Goal: Task Accomplishment & Management: Manage account settings

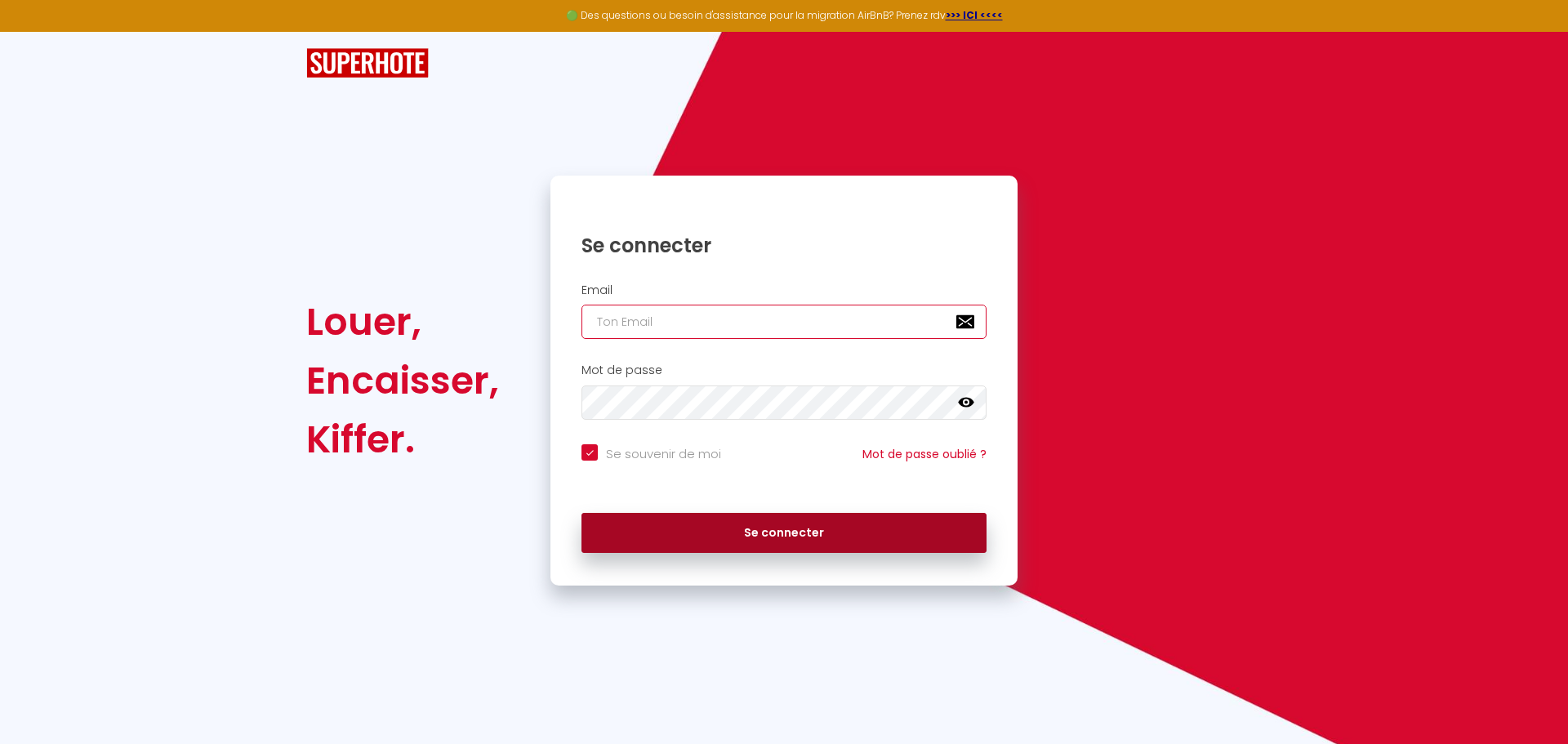
type input "[EMAIL_ADDRESS][DOMAIN_NAME]"
click at [801, 542] on button "Se connecter" at bounding box center [784, 533] width 405 height 41
checkbox input "true"
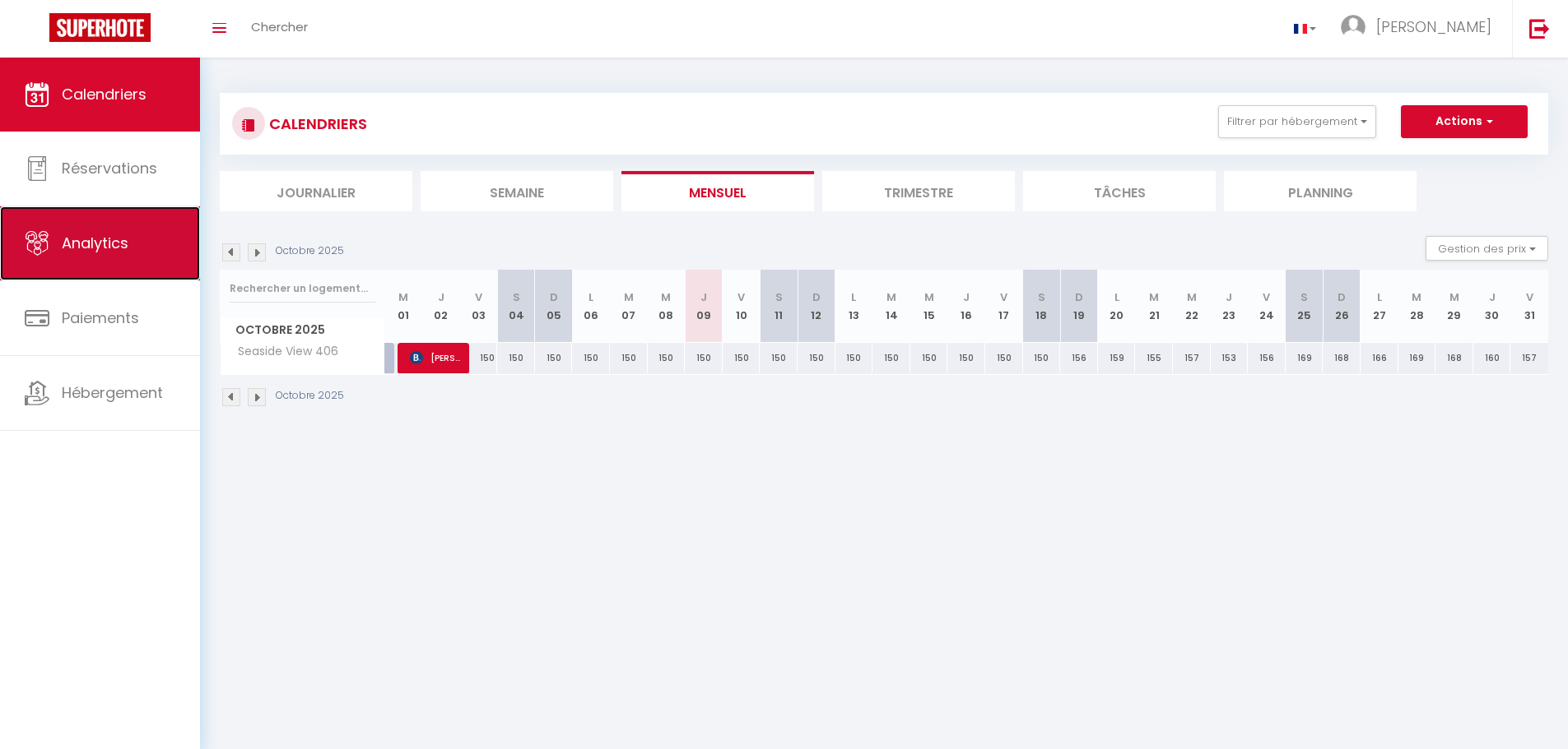
click at [144, 226] on link "Analytics" at bounding box center [100, 243] width 200 height 74
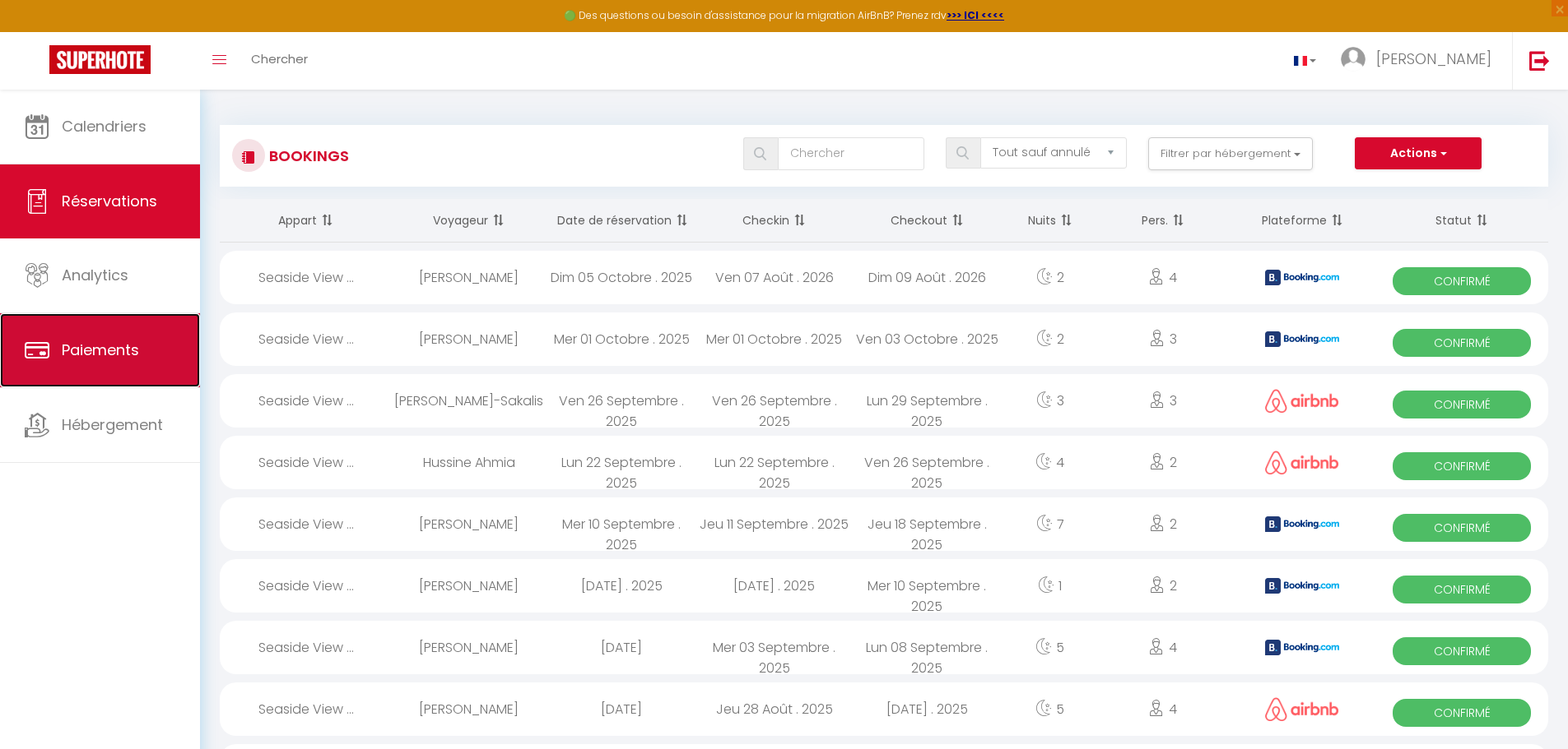
click at [89, 319] on link "Paiements" at bounding box center [100, 350] width 200 height 74
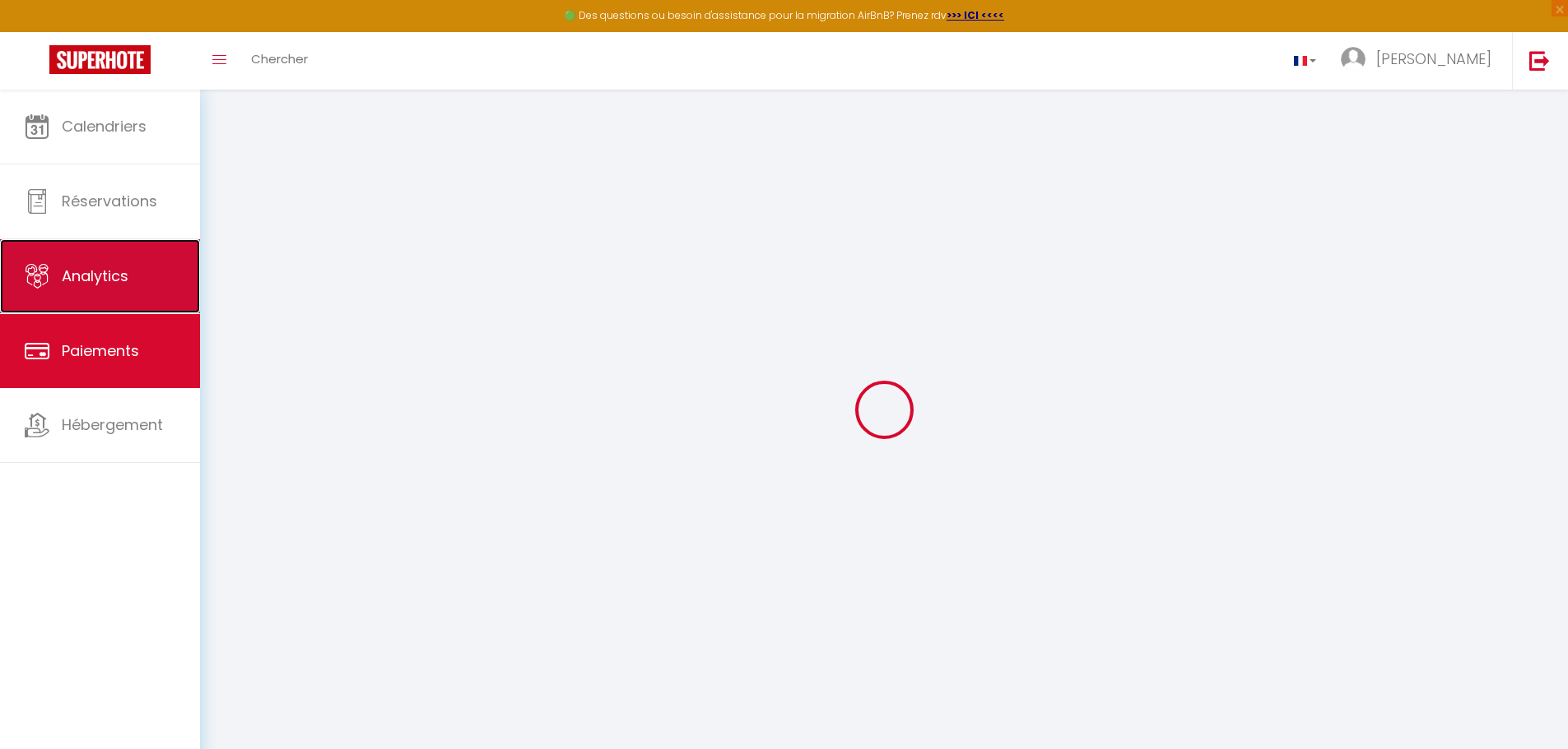
click at [92, 283] on span "Analytics" at bounding box center [94, 276] width 66 height 21
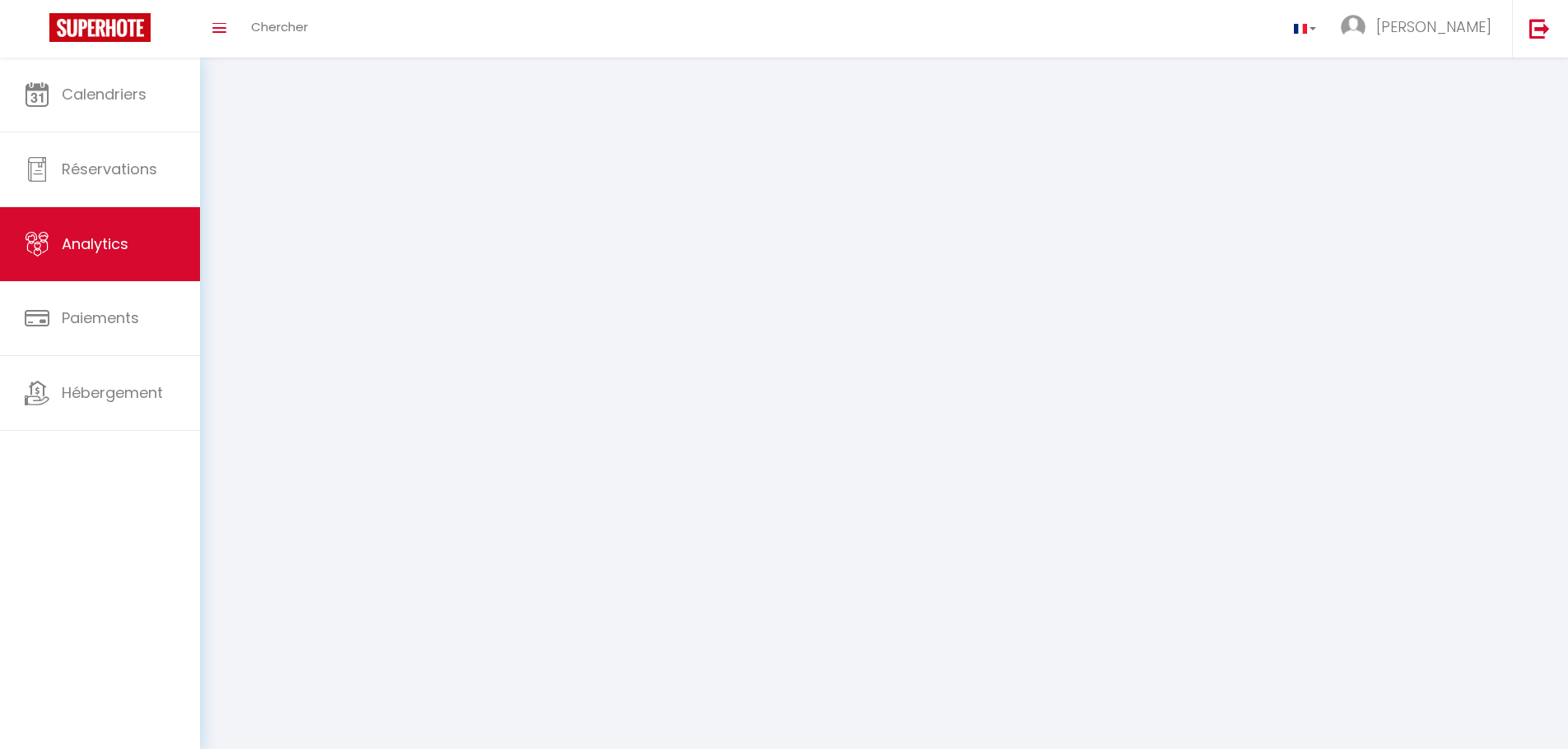
select select "2025"
select select "10"
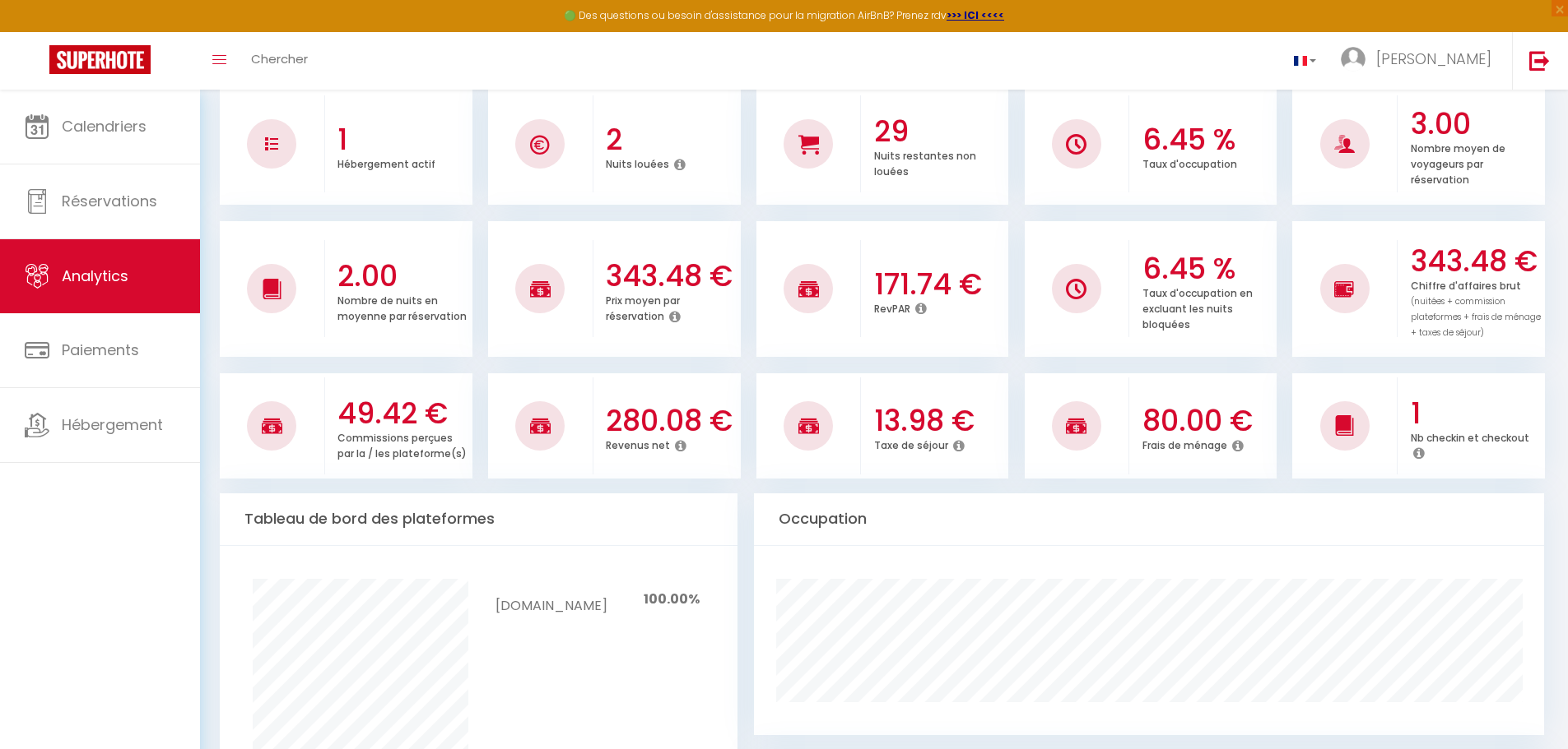
scroll to position [329, 0]
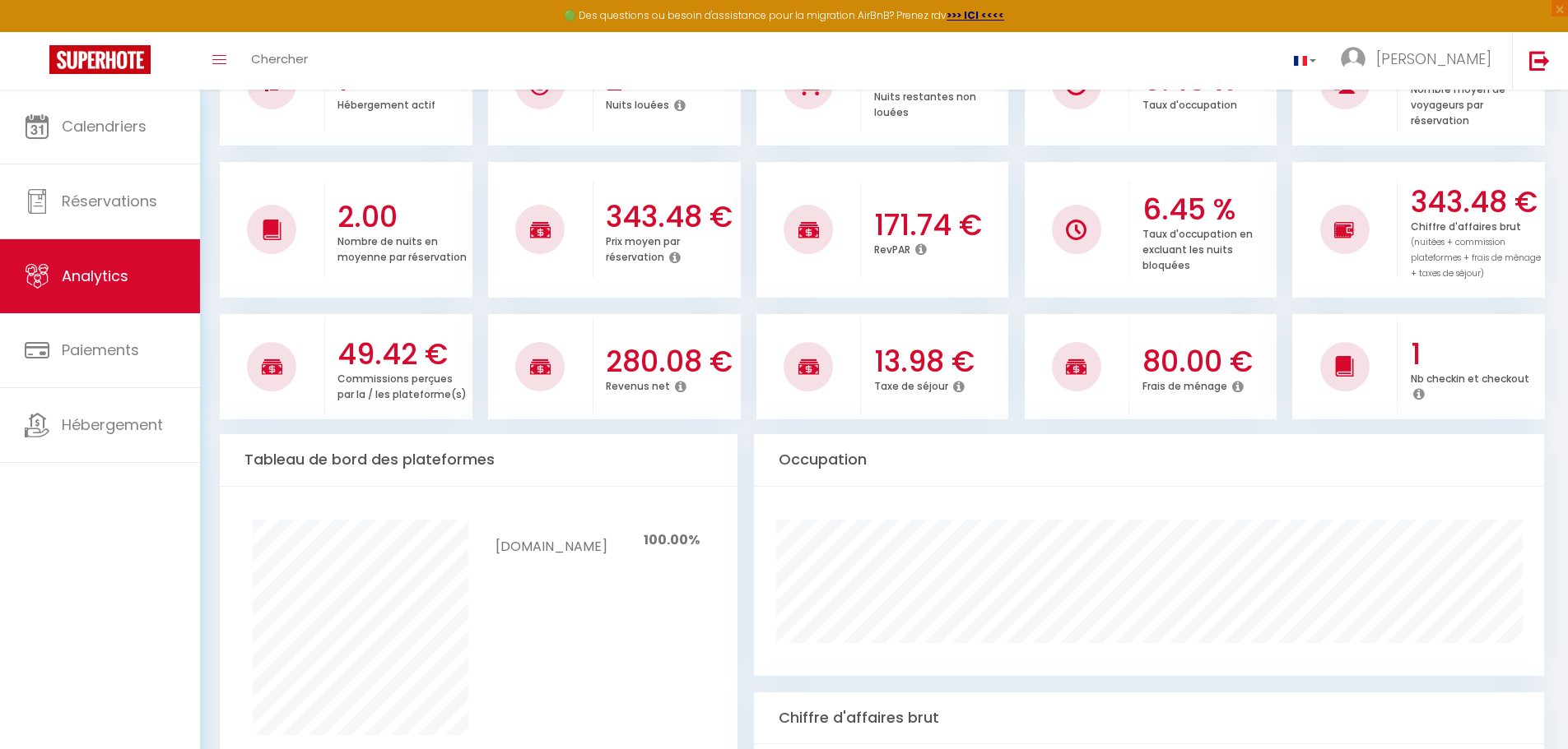
drag, startPoint x: 660, startPoint y: 363, endPoint x: 747, endPoint y: 312, distance: 100.8
click at [747, 312] on ul "49.42 € Commissions perçues par la / les plateforme(s) 280.08 € Revenus net 13.…" at bounding box center [884, 365] width 1328 height 109
